Goal: Information Seeking & Learning: Check status

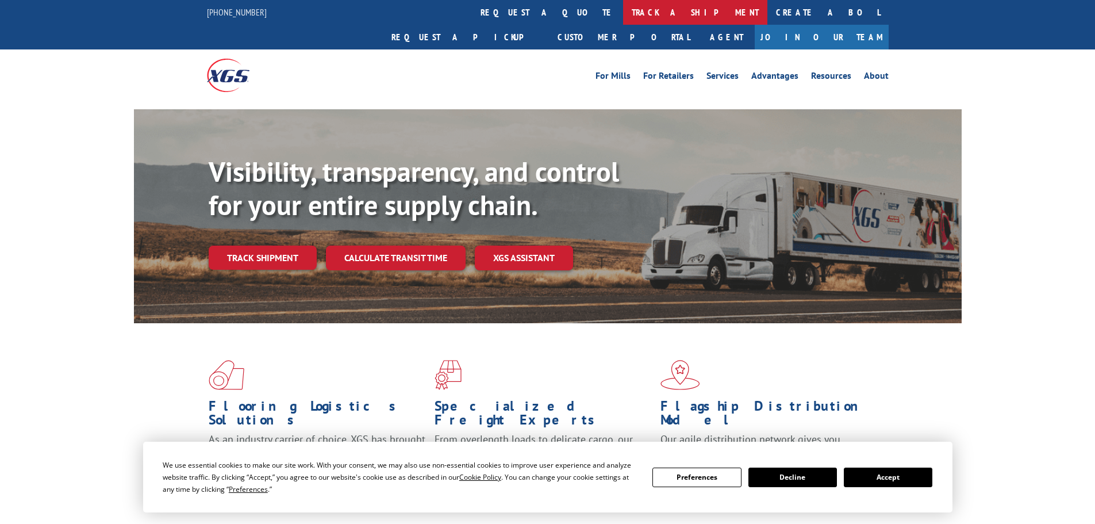
click at [623, 7] on link "track a shipment" at bounding box center [695, 12] width 144 height 25
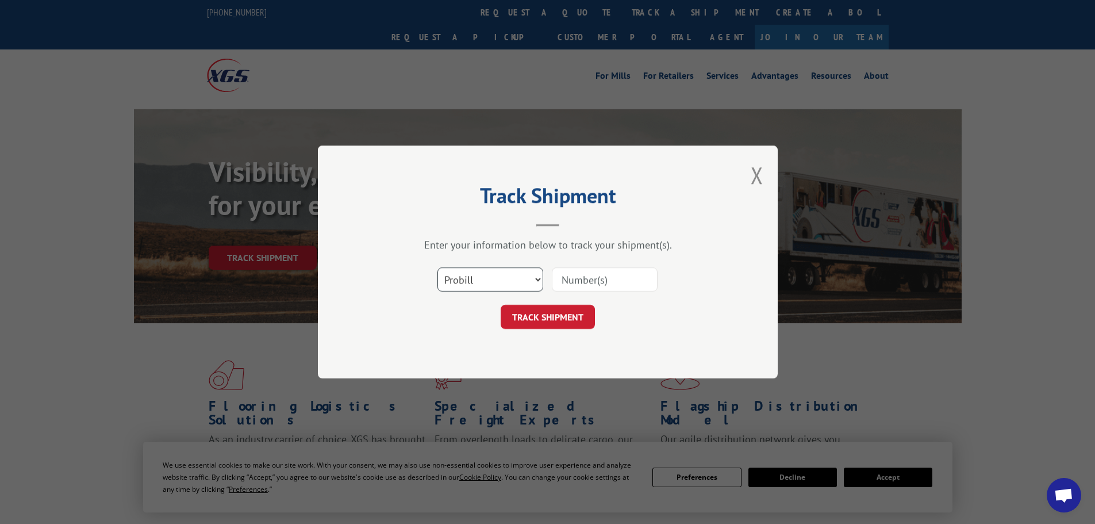
click at [484, 284] on select "Select category... Probill BOL PO" at bounding box center [490, 279] width 106 height 24
select select "bol"
click at [437, 267] on select "Select category... Probill BOL PO" at bounding box center [490, 279] width 106 height 24
click at [581, 278] on input at bounding box center [605, 279] width 106 height 24
paste input "7037081"
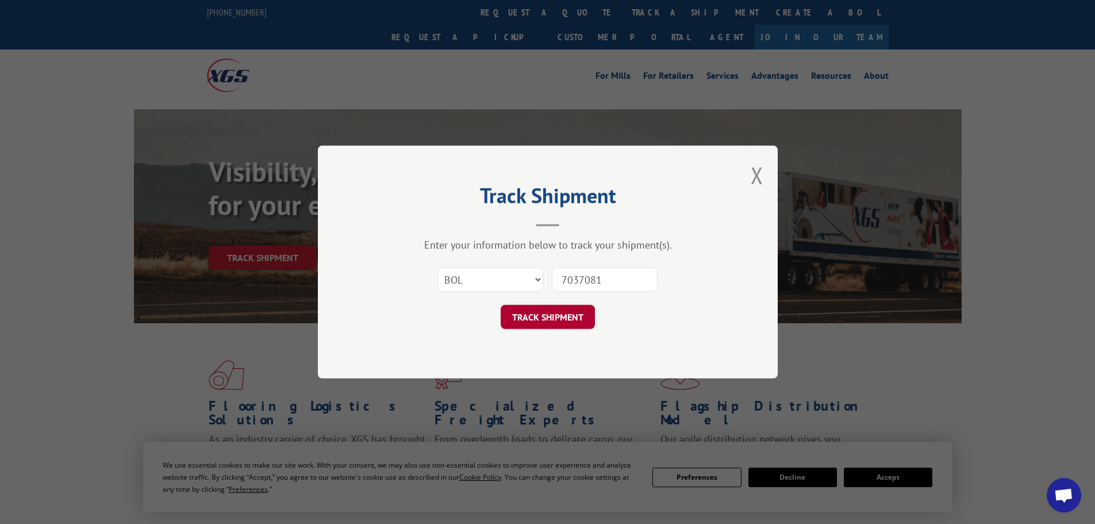
type input "7037081"
click at [562, 321] on button "TRACK SHIPMENT" at bounding box center [548, 317] width 94 height 24
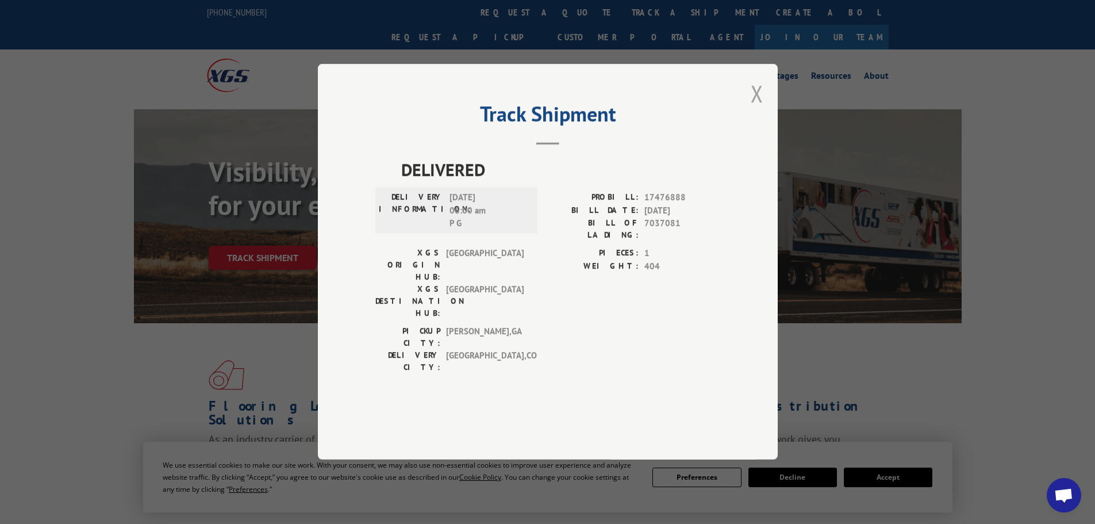
click at [752, 109] on button "Close modal" at bounding box center [757, 93] width 13 height 30
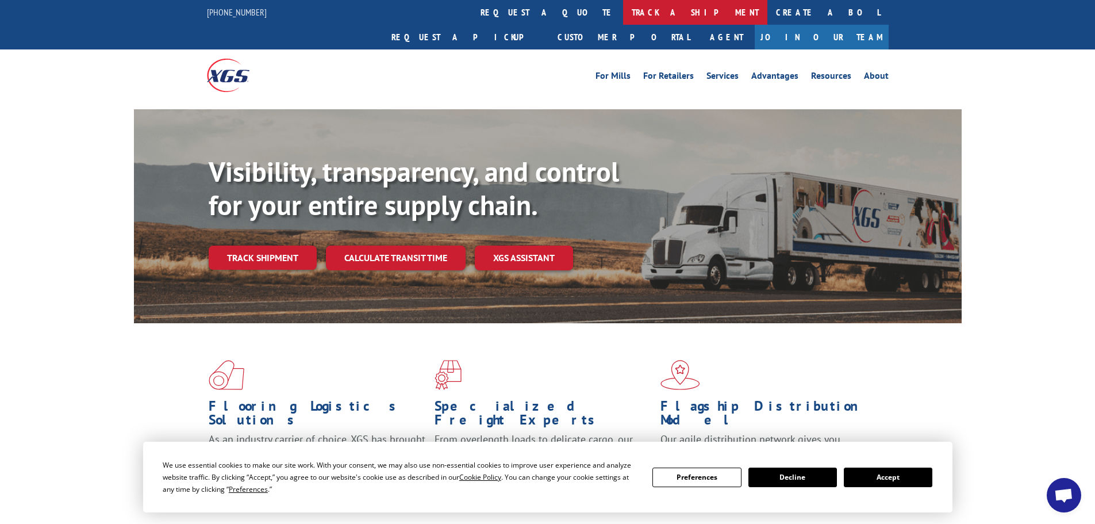
click at [623, 18] on link "track a shipment" at bounding box center [695, 12] width 144 height 25
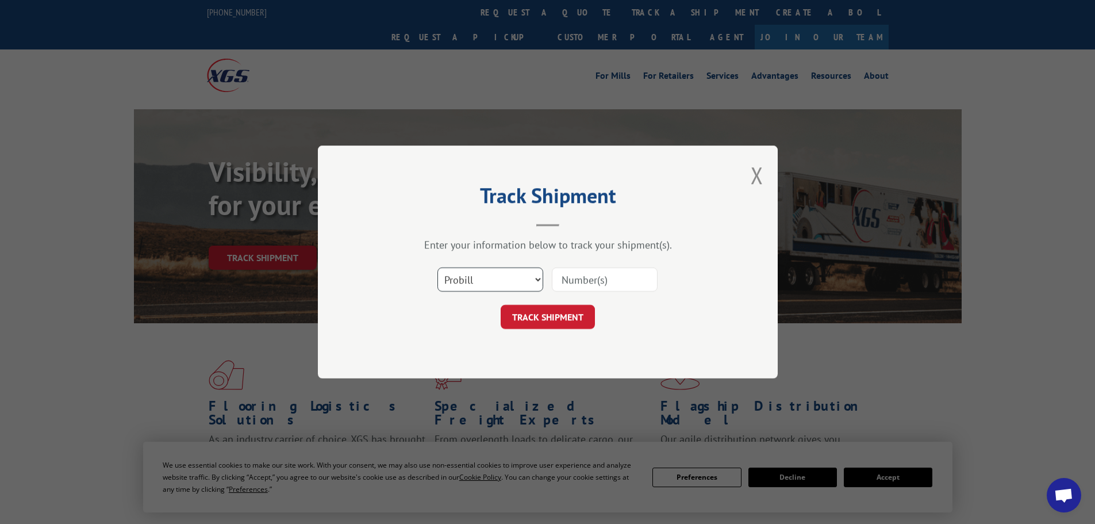
click at [498, 275] on select "Select category... Probill BOL PO" at bounding box center [490, 279] width 106 height 24
select select "bol"
click at [437, 267] on select "Select category... Probill BOL PO" at bounding box center [490, 279] width 106 height 24
click at [574, 278] on input at bounding box center [605, 279] width 106 height 24
paste input "7046597"
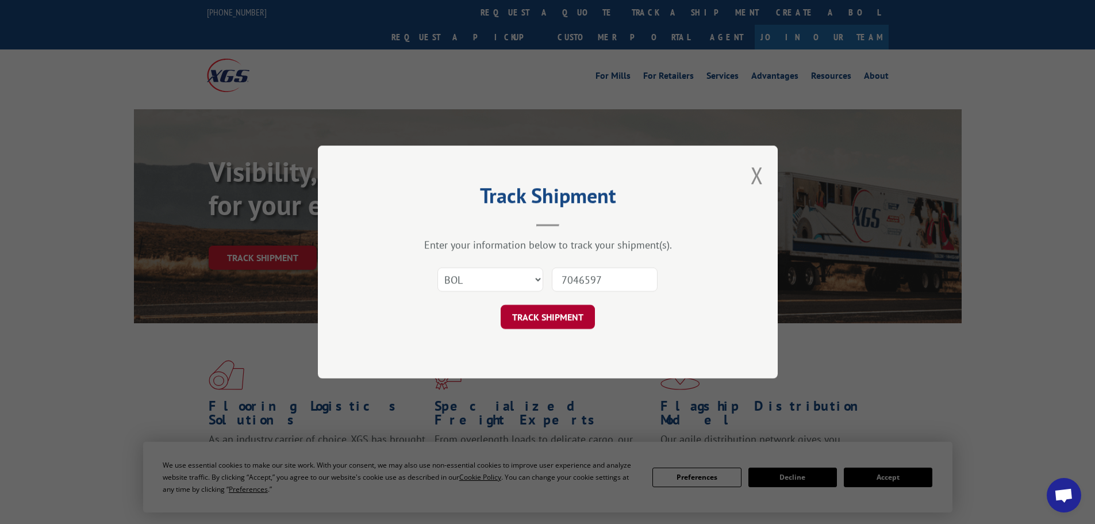
type input "7046597"
click at [553, 316] on button "TRACK SHIPMENT" at bounding box center [548, 317] width 94 height 24
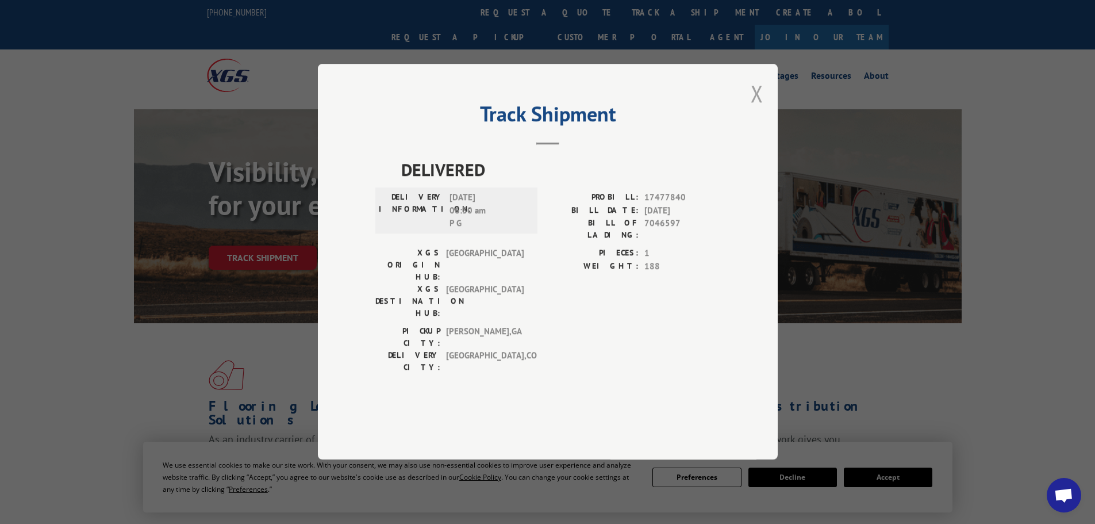
click at [756, 109] on button "Close modal" at bounding box center [757, 93] width 13 height 30
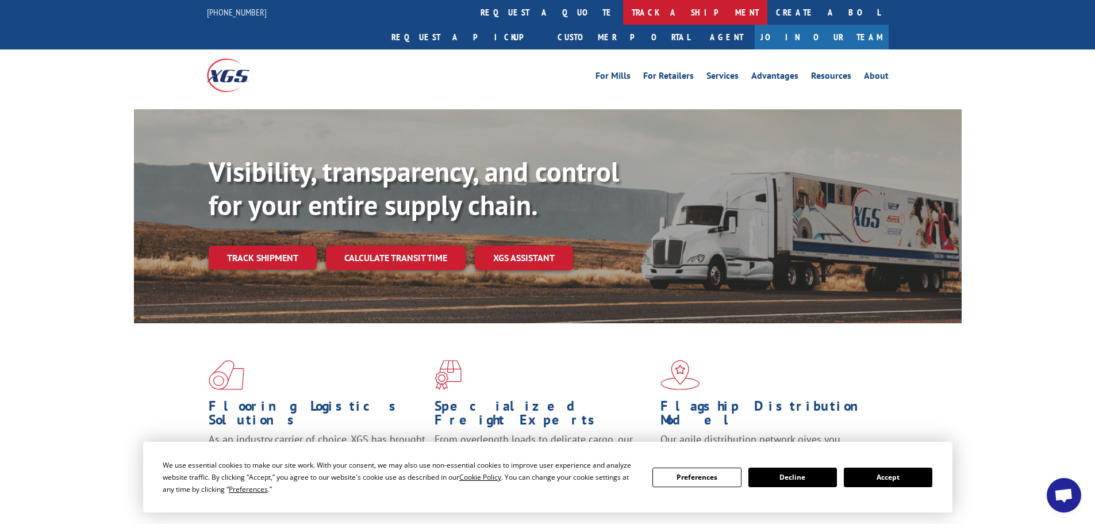
click at [623, 15] on link "track a shipment" at bounding box center [695, 12] width 144 height 25
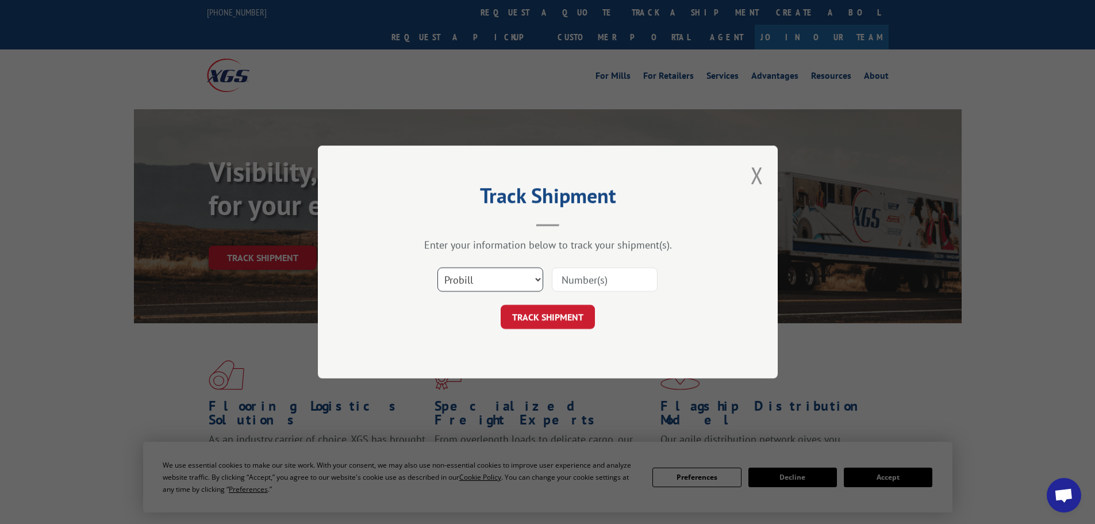
click at [505, 280] on select "Select category... Probill BOL PO" at bounding box center [490, 279] width 106 height 24
select select "bol"
click at [437, 267] on select "Select category... Probill BOL PO" at bounding box center [490, 279] width 106 height 24
click at [565, 278] on input at bounding box center [605, 279] width 106 height 24
paste input "5513841"
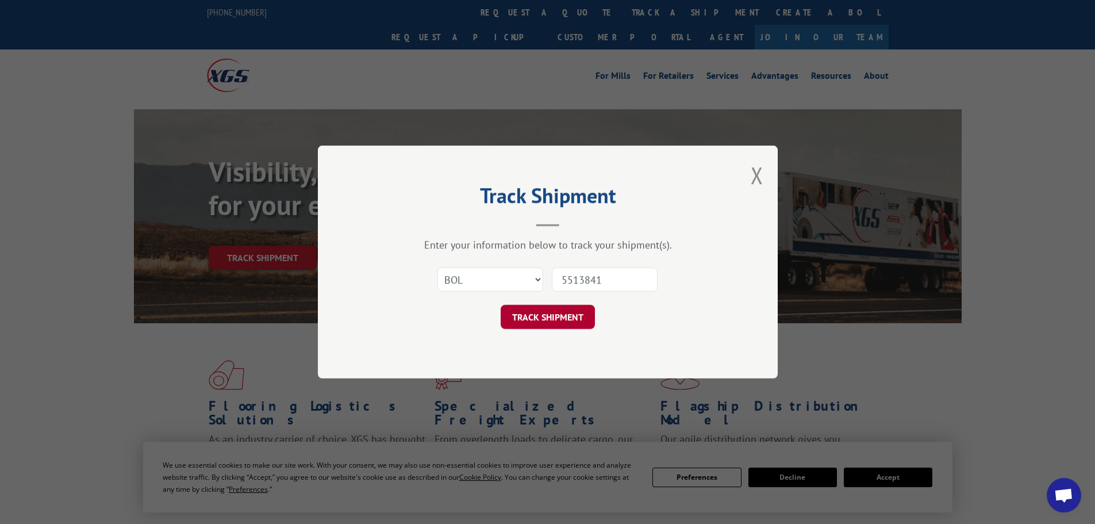
type input "5513841"
click at [549, 317] on button "TRACK SHIPMENT" at bounding box center [548, 317] width 94 height 24
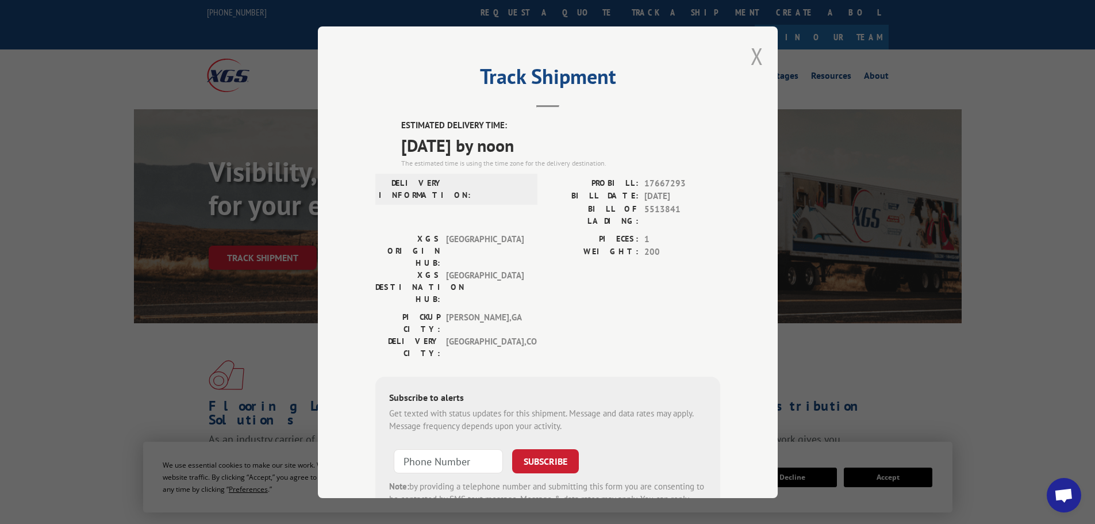
click at [755, 54] on button "Close modal" at bounding box center [757, 56] width 13 height 30
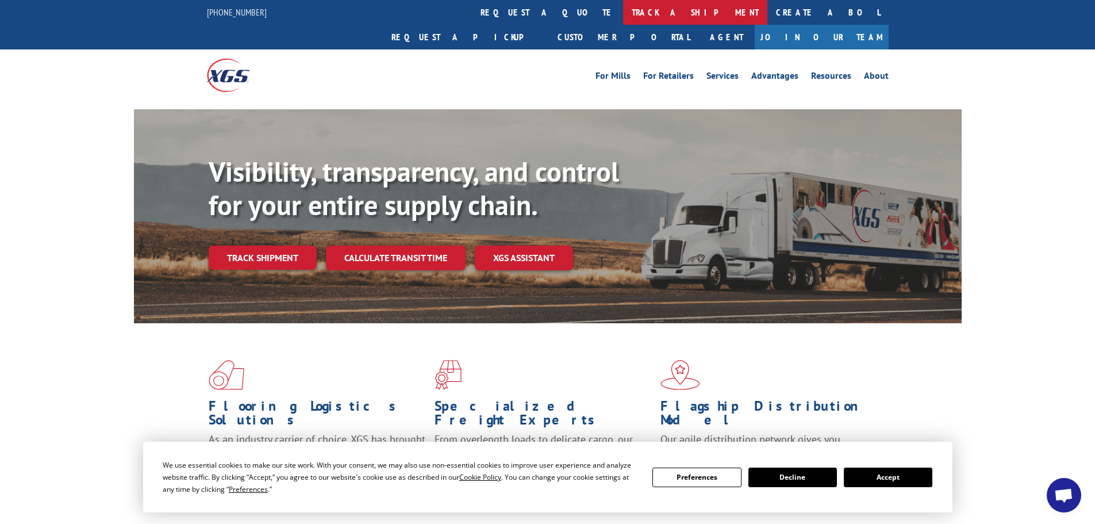
click at [623, 16] on link "track a shipment" at bounding box center [695, 12] width 144 height 25
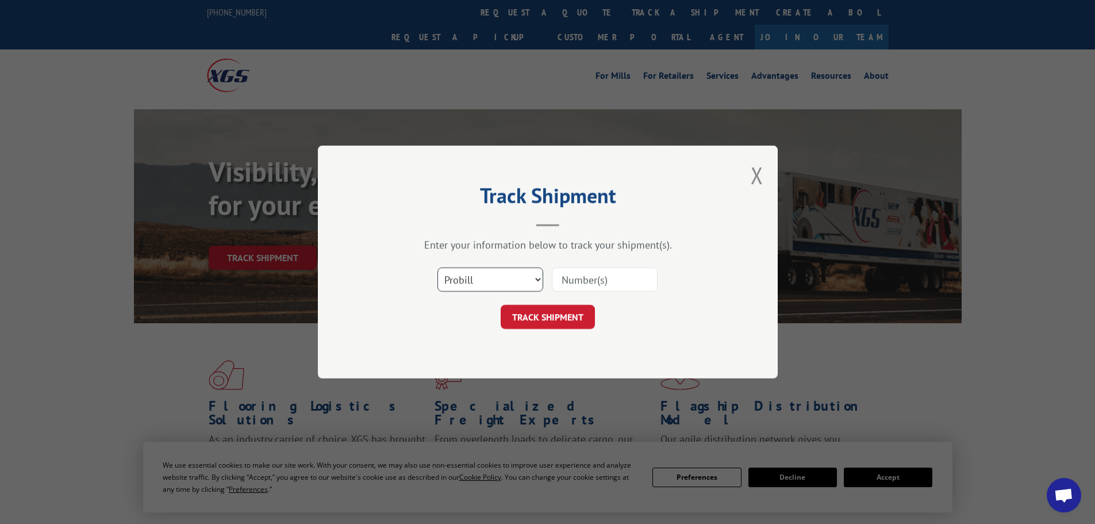
click at [502, 271] on select "Select category... Probill BOL PO" at bounding box center [490, 279] width 106 height 24
select select "bol"
click at [437, 267] on select "Select category... Probill BOL PO" at bounding box center [490, 279] width 106 height 24
click at [568, 275] on input at bounding box center [605, 279] width 106 height 24
paste input "5513841"
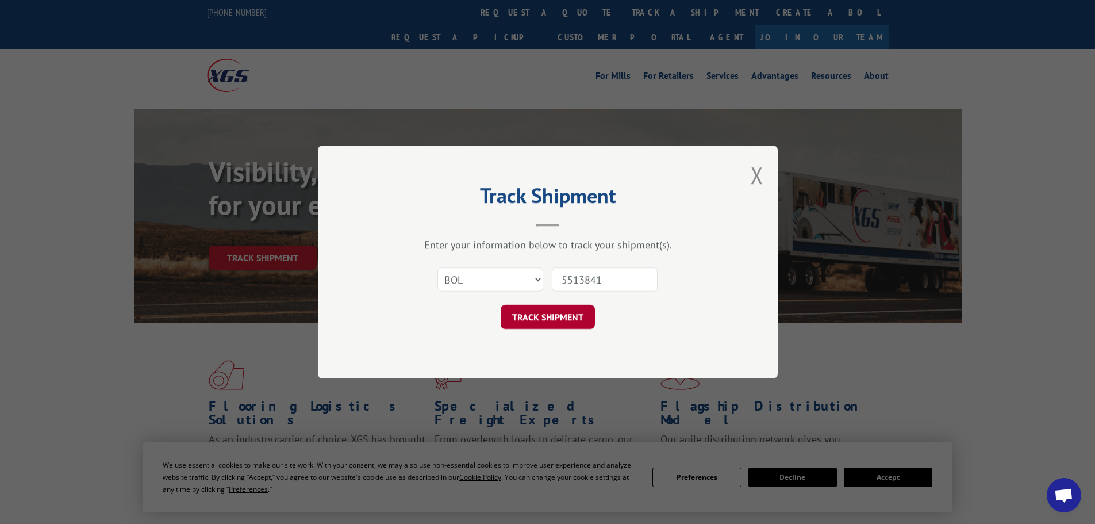
type input "5513841"
click at [567, 315] on button "TRACK SHIPMENT" at bounding box center [548, 317] width 94 height 24
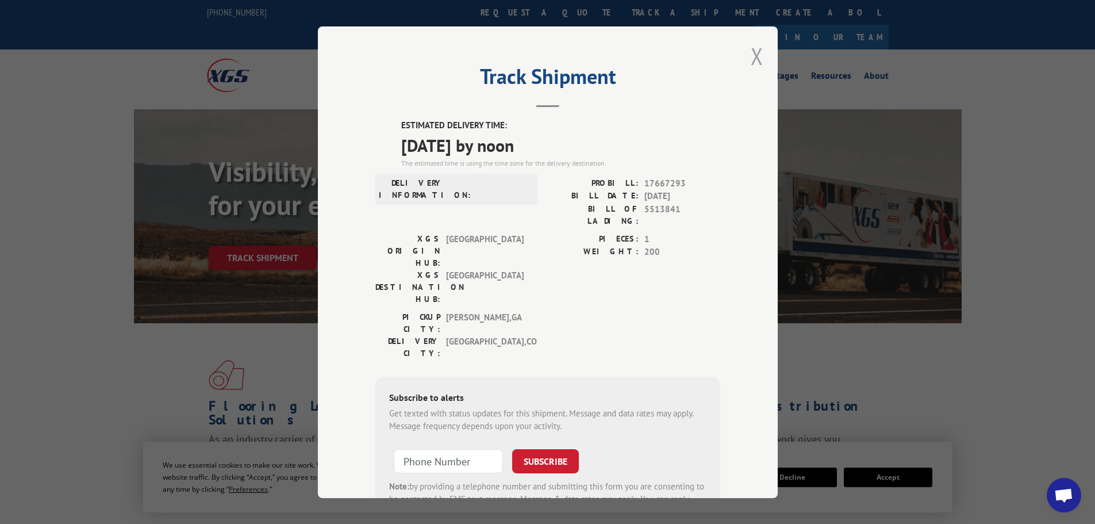
click at [751, 49] on button "Close modal" at bounding box center [757, 56] width 13 height 30
